Goal: Task Accomplishment & Management: Use online tool/utility

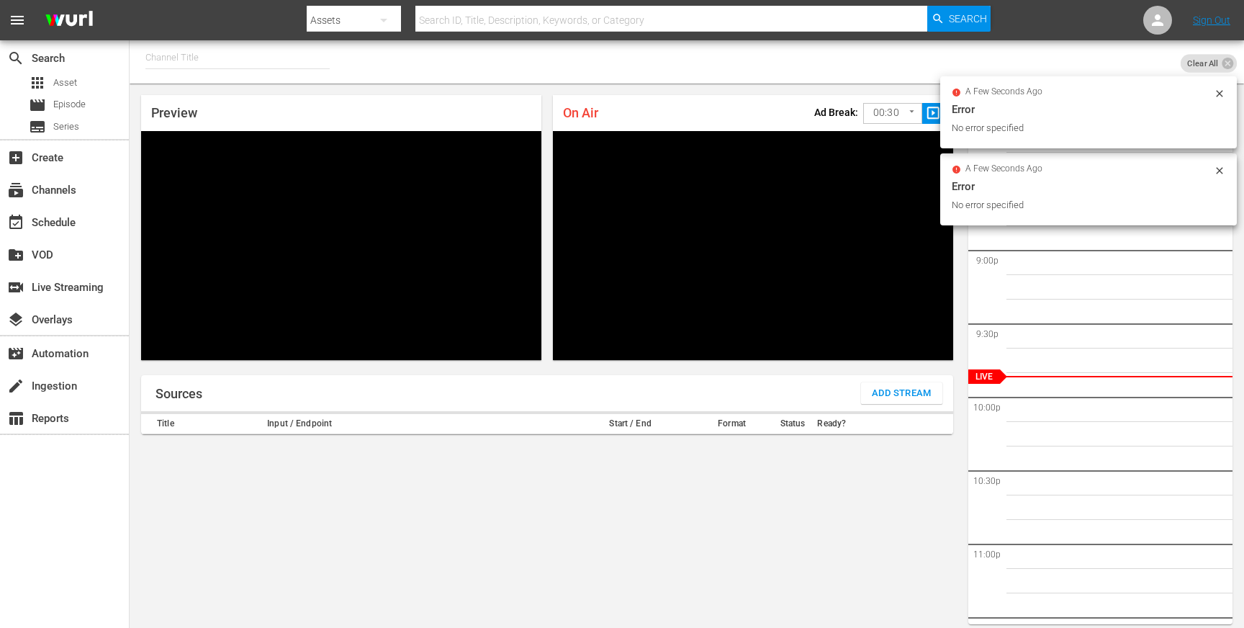
scroll to position [35, 0]
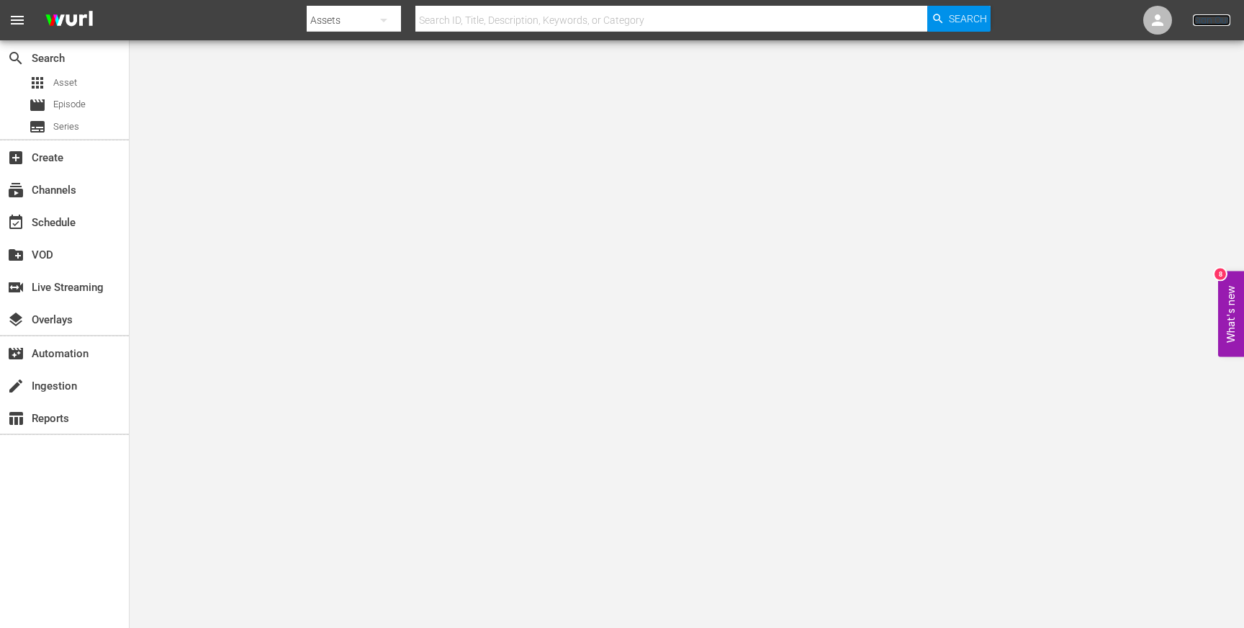
click at [1215, 23] on link "Sign Out" at bounding box center [1211, 20] width 37 height 12
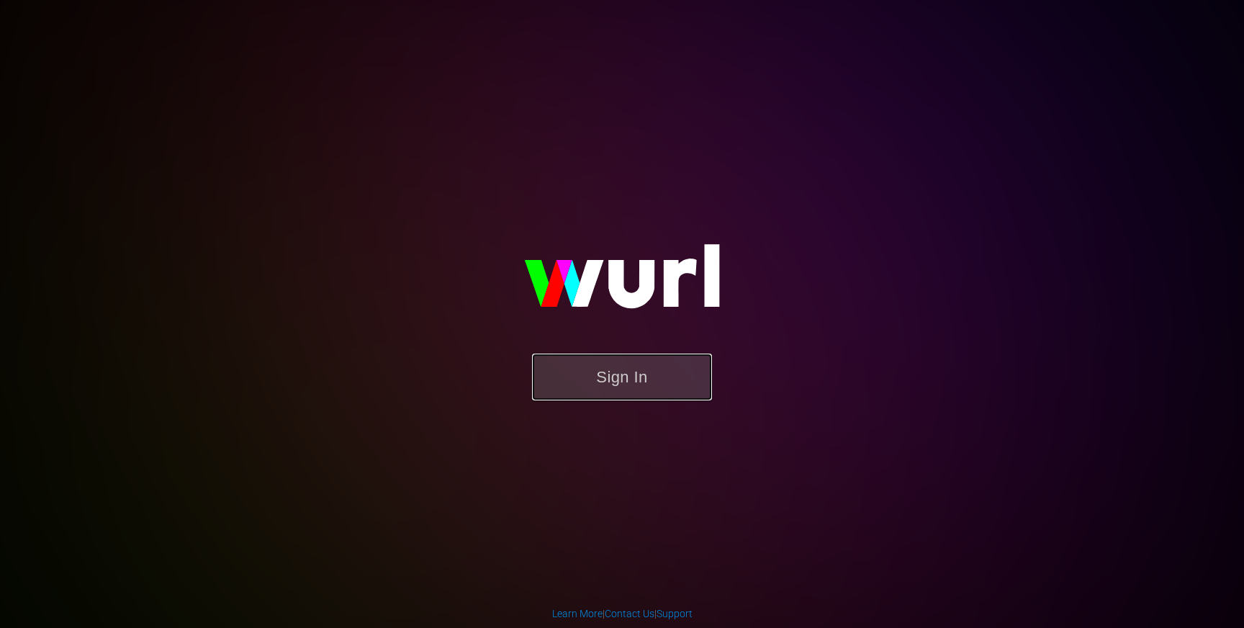
click at [622, 374] on button "Sign In" at bounding box center [622, 377] width 180 height 47
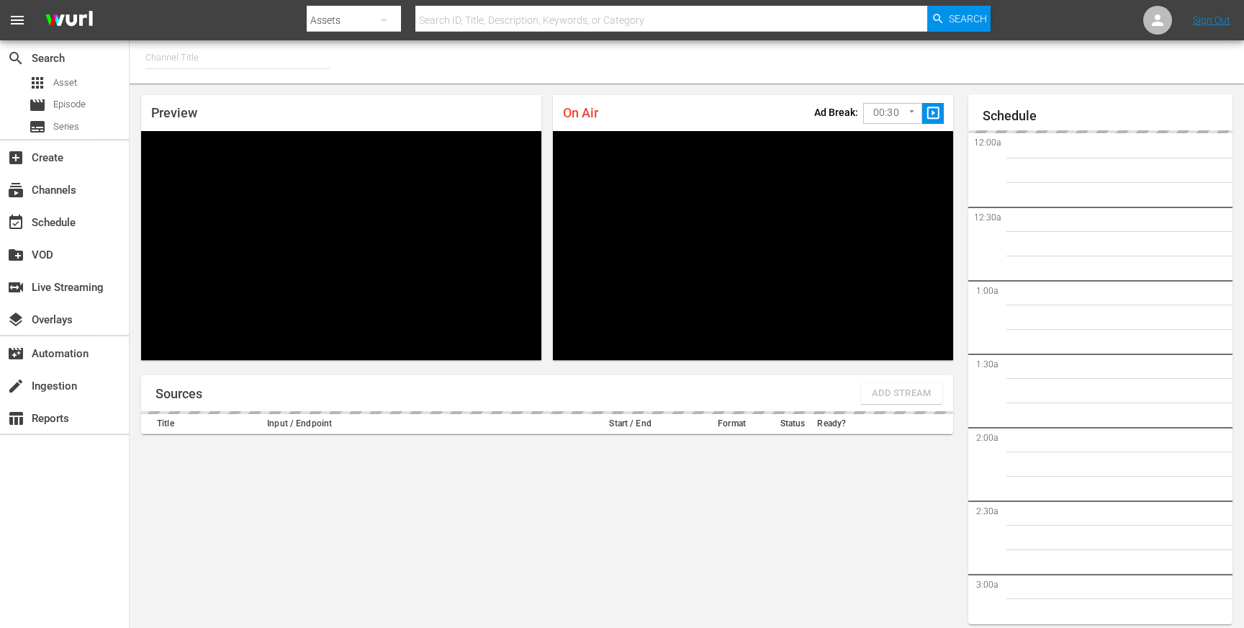
type input "FIFA+ English Global (1781)"
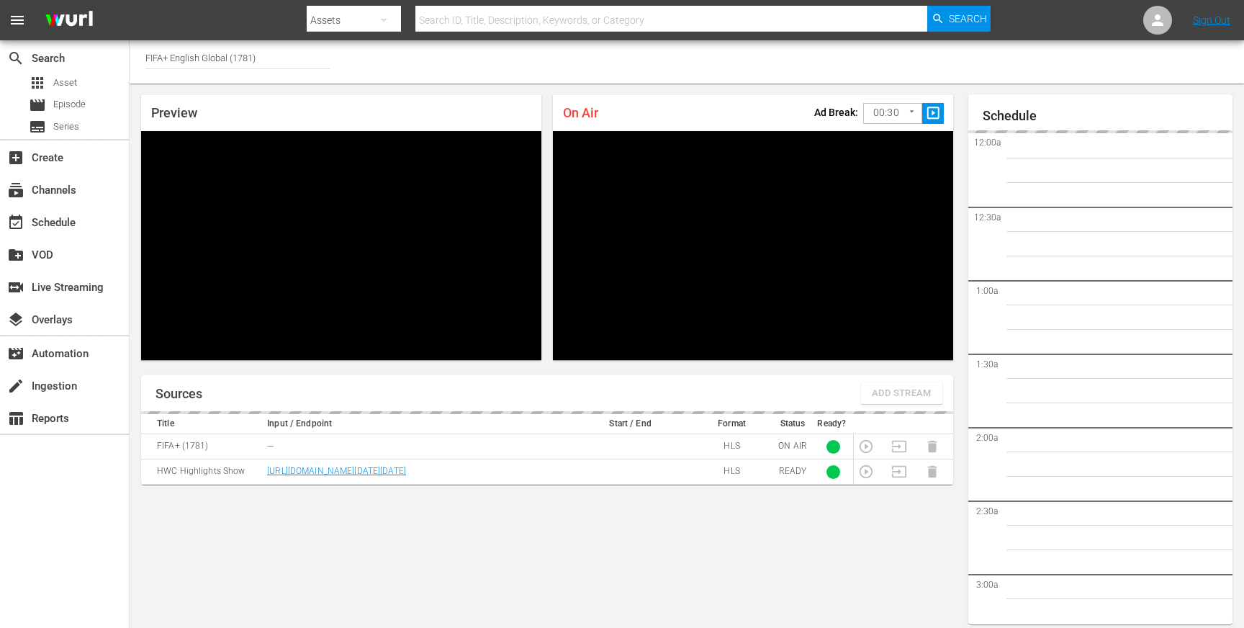
scroll to position [35, 0]
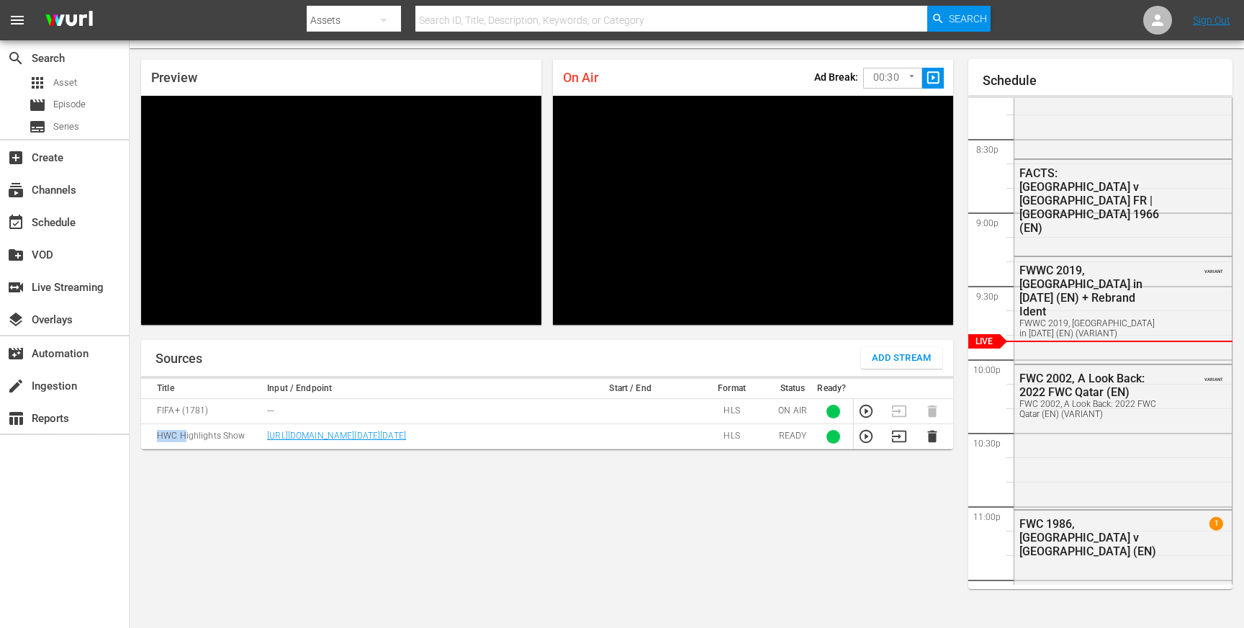
drag, startPoint x: 157, startPoint y: 449, endPoint x: 184, endPoint y: 449, distance: 26.6
click at [184, 449] on td "HWC Highlights Show" at bounding box center [202, 436] width 122 height 25
click at [189, 449] on td "HWC Highlights Show" at bounding box center [202, 436] width 122 height 25
drag, startPoint x: 193, startPoint y: 414, endPoint x: 208, endPoint y: 414, distance: 15.1
click at [203, 414] on td "FIFA+ (1781)" at bounding box center [202, 411] width 122 height 25
